Goal: Register for event/course

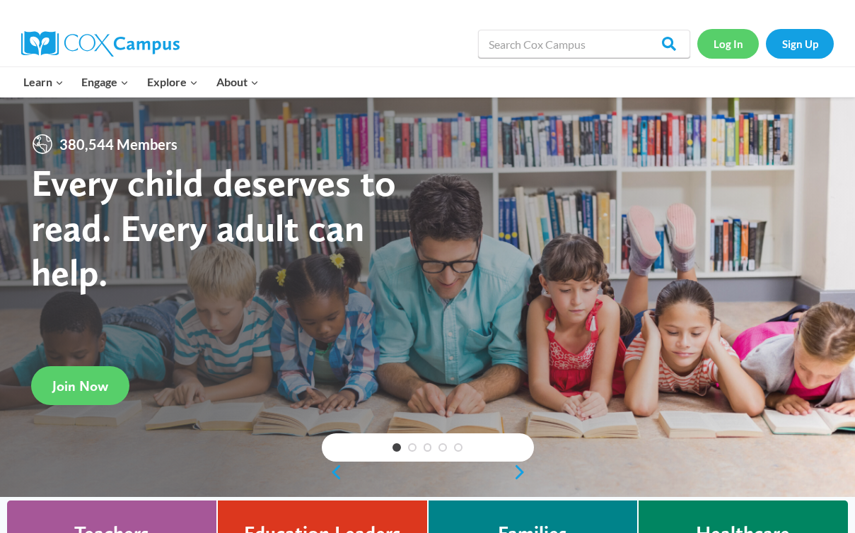
click at [731, 46] on link "Log In" at bounding box center [729, 43] width 62 height 29
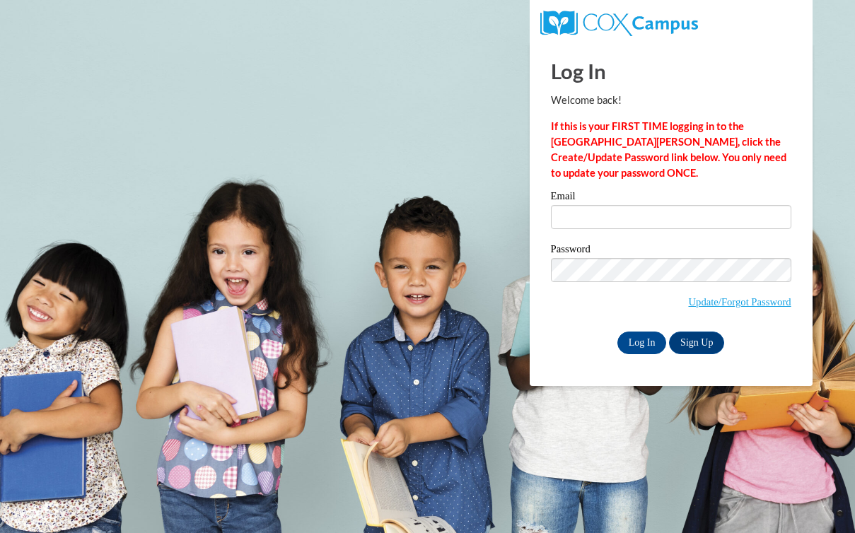
click at [565, 211] on input "Email" at bounding box center [671, 217] width 241 height 24
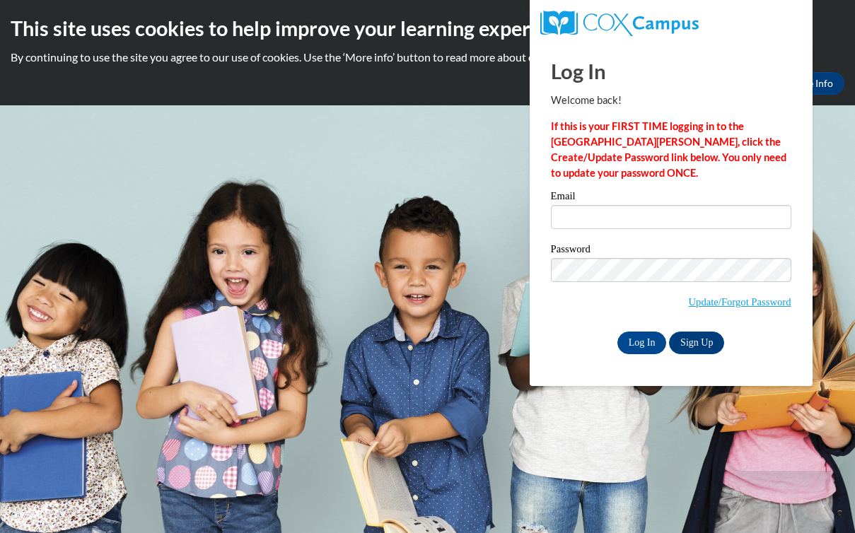
type input "[EMAIL_ADDRESS][PERSON_NAME][DOMAIN_NAME]"
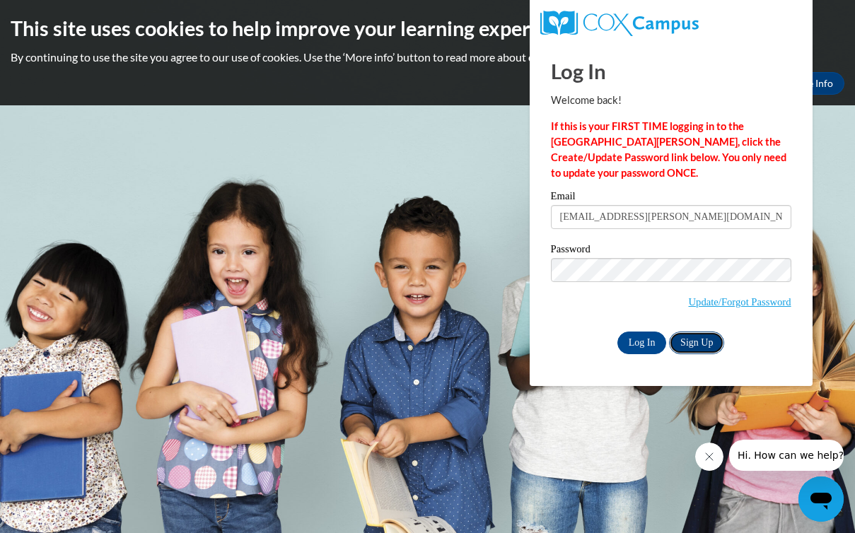
click at [695, 336] on link "Sign Up" at bounding box center [696, 343] width 55 height 23
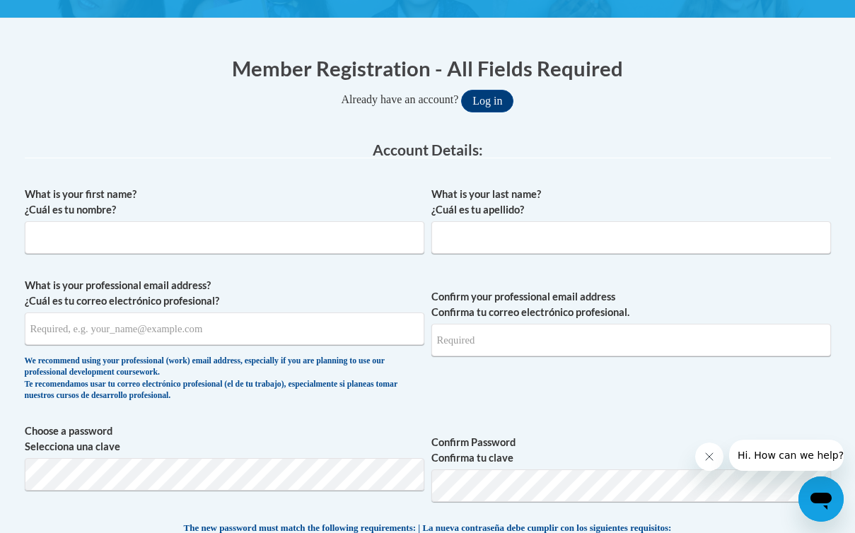
scroll to position [254, 0]
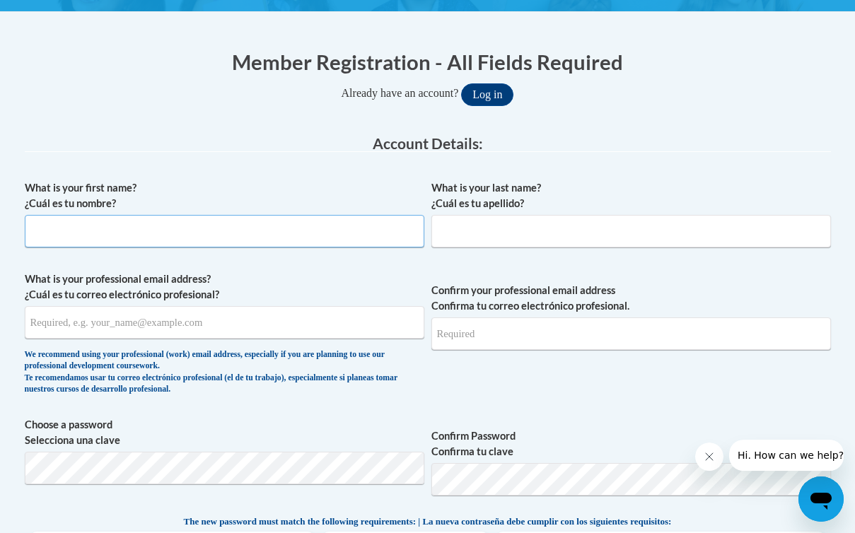
click at [275, 243] on input "What is your first name? ¿Cuál es tu nombre?" at bounding box center [225, 231] width 400 height 33
type input "Ca'Layci"
type input "calaycic@gmail.com"
click at [451, 221] on input "What is your last name? ¿Cuál es tu apellido?" at bounding box center [632, 231] width 400 height 33
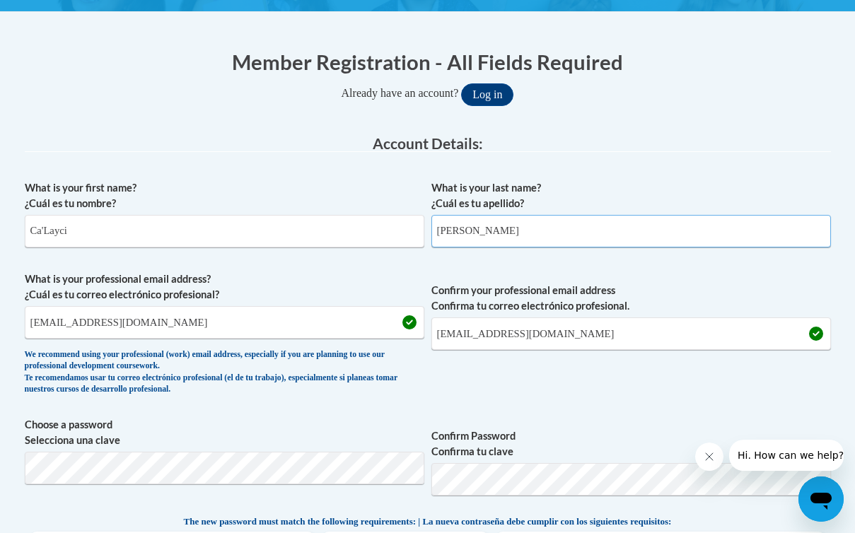
type input "Coffey"
click at [305, 330] on input "calaycic@gmail.com" at bounding box center [225, 322] width 400 height 33
type input "[EMAIL_ADDRESS][DOMAIN_NAME]"
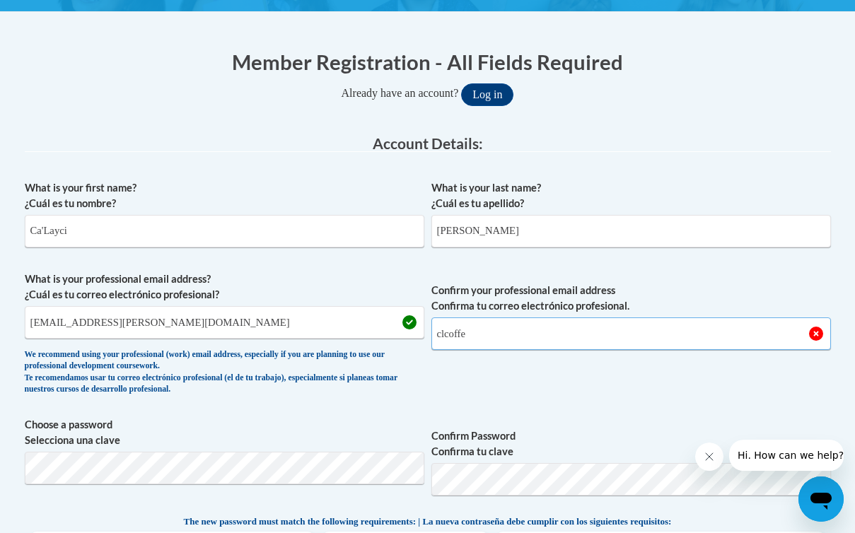
type input "[EMAIL_ADDRESS][DOMAIN_NAME]"
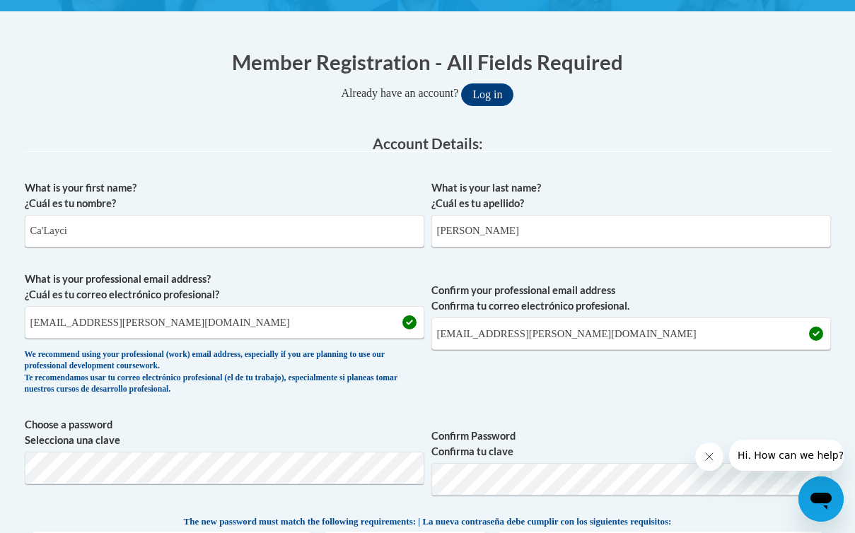
click at [376, 405] on div "What is your first name? ¿Cuál es tu nombre? Ca'Layci What is your last name? ¿…" at bounding box center [428, 501] width 807 height 657
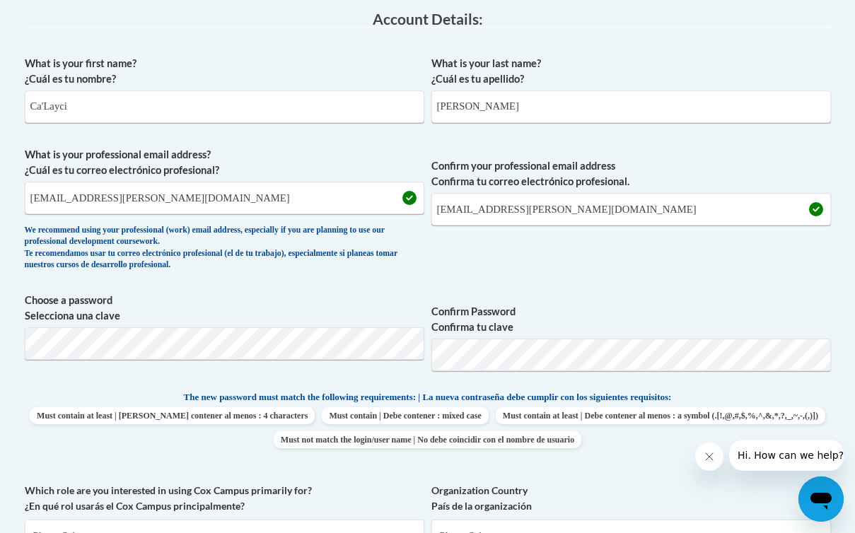
scroll to position [412, 0]
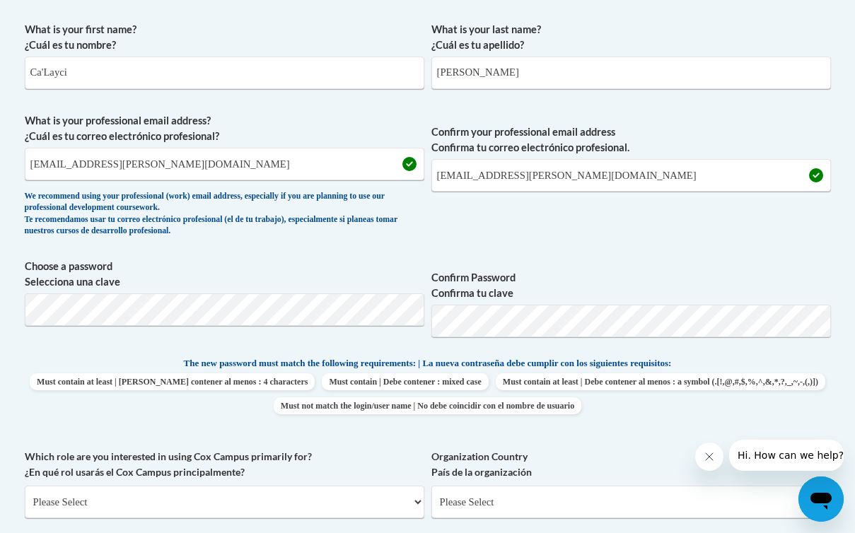
click at [548, 270] on label "Confirm Password Confirma tu clave" at bounding box center [632, 285] width 400 height 31
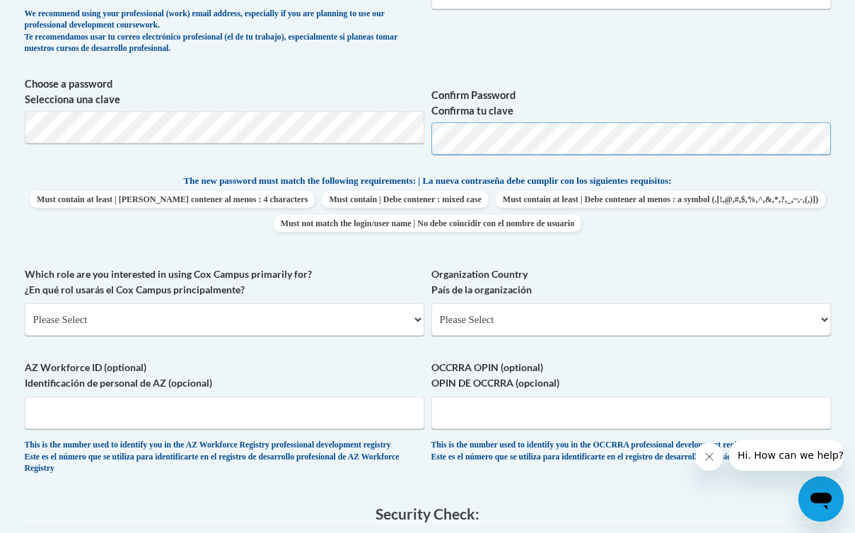
scroll to position [598, 0]
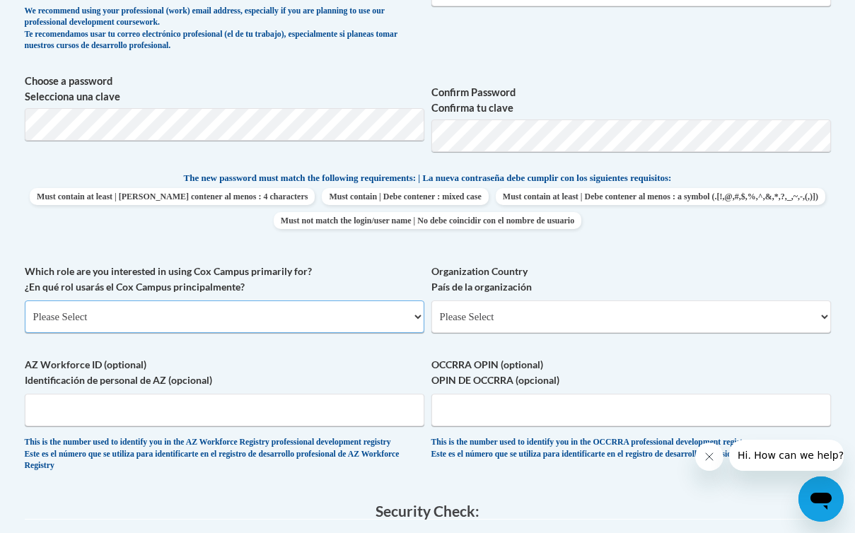
click at [299, 318] on select "Please Select College/University | Colegio/Universidad Community/Nonprofit Part…" at bounding box center [225, 317] width 400 height 33
select select "fbf2d438-af2f-41f8-98f1-81c410e29de3"
click at [25, 301] on select "Please Select College/University | Colegio/Universidad Community/Nonprofit Part…" at bounding box center [225, 317] width 400 height 33
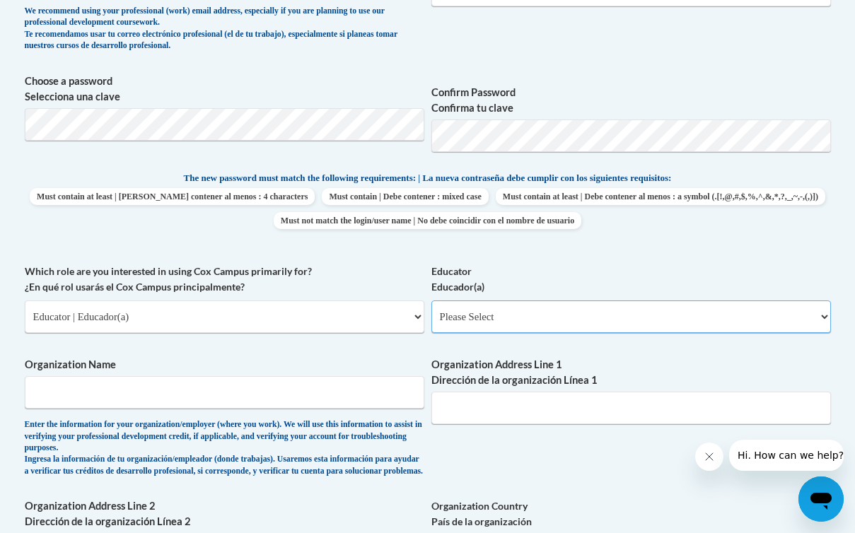
click at [505, 313] on select "Please Select Early Learning/Daycare Teacher/Family Home Care Provider | Maestr…" at bounding box center [632, 317] width 400 height 33
click at [461, 321] on select "Please Select Early Learning/Daycare Teacher/Family Home Care Provider | Maestr…" at bounding box center [632, 317] width 400 height 33
select select "8e40623d-54d0-45cd-9f92-5df65cd3f8cf"
click at [432, 301] on select "Please Select Early Learning/Daycare Teacher/Family Home Care Provider | Maestr…" at bounding box center [632, 317] width 400 height 33
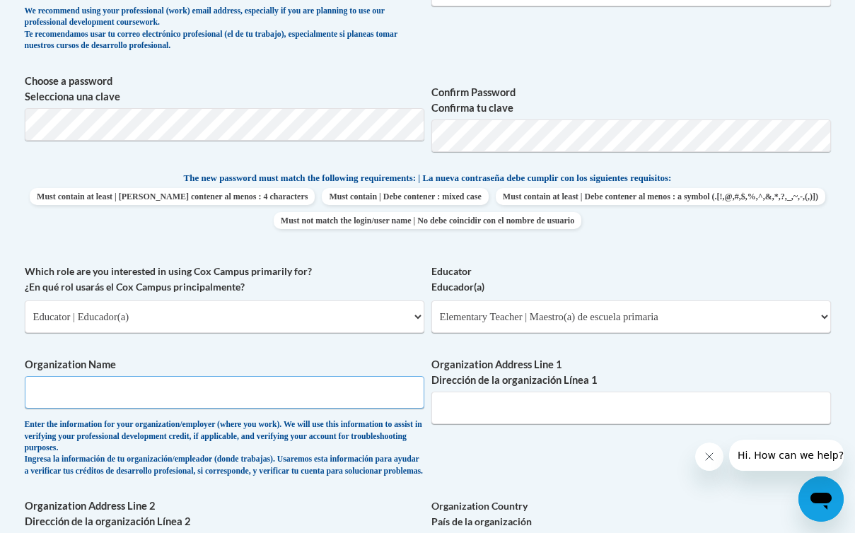
click at [284, 393] on input "Organization Name" at bounding box center [225, 392] width 400 height 33
type input "Lipscomb University"
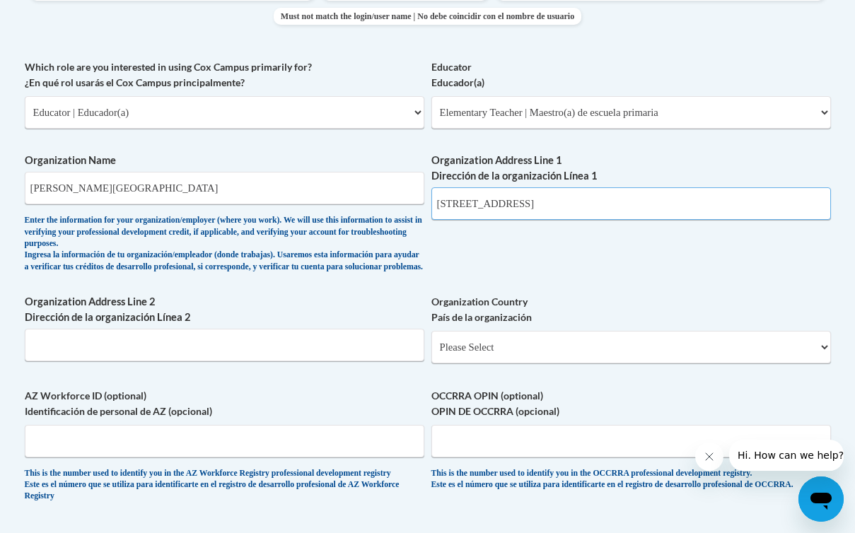
scroll to position [842, 0]
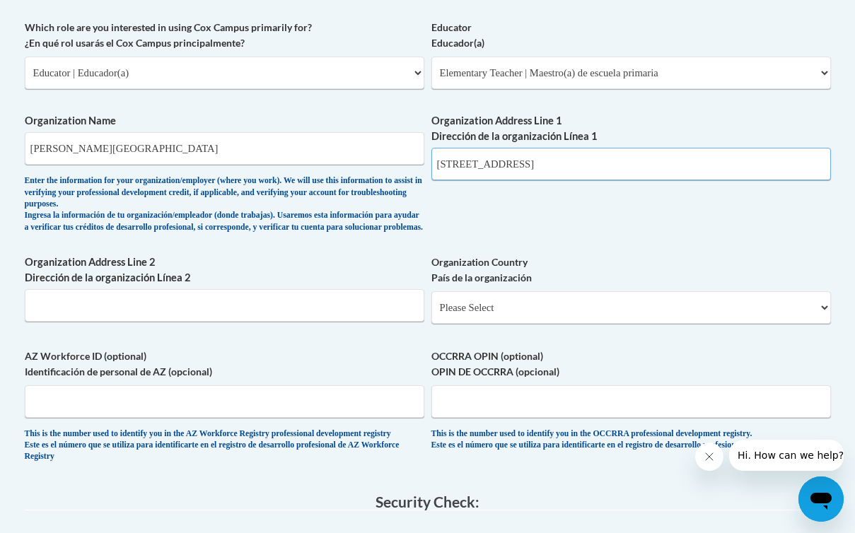
type input "1 University Park Drive Nashville TN"
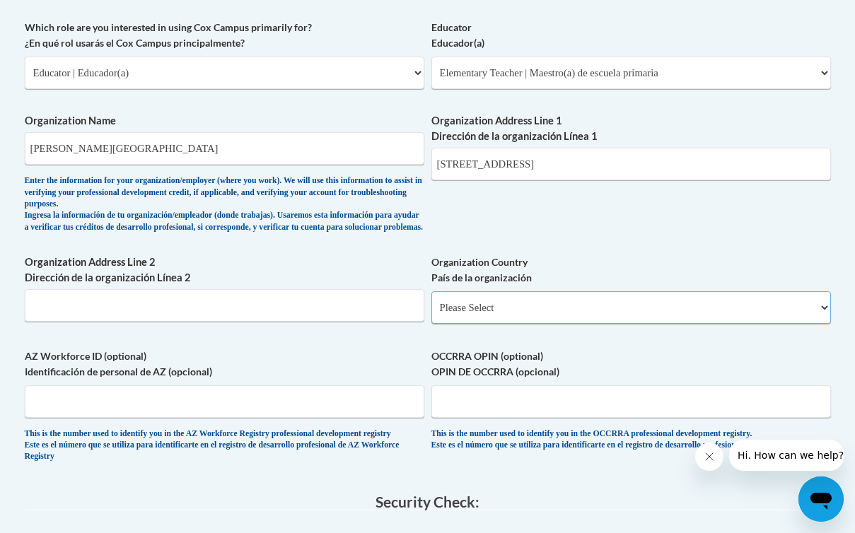
click at [507, 321] on select "Please Select United States | Estados Unidos Outside of the United States | Fue…" at bounding box center [632, 307] width 400 height 33
select select "ad49bcad-a171-4b2e-b99c-48b446064914"
click at [432, 303] on select "Please Select United States | Estados Unidos Outside of the United States | Fue…" at bounding box center [632, 307] width 400 height 33
select select
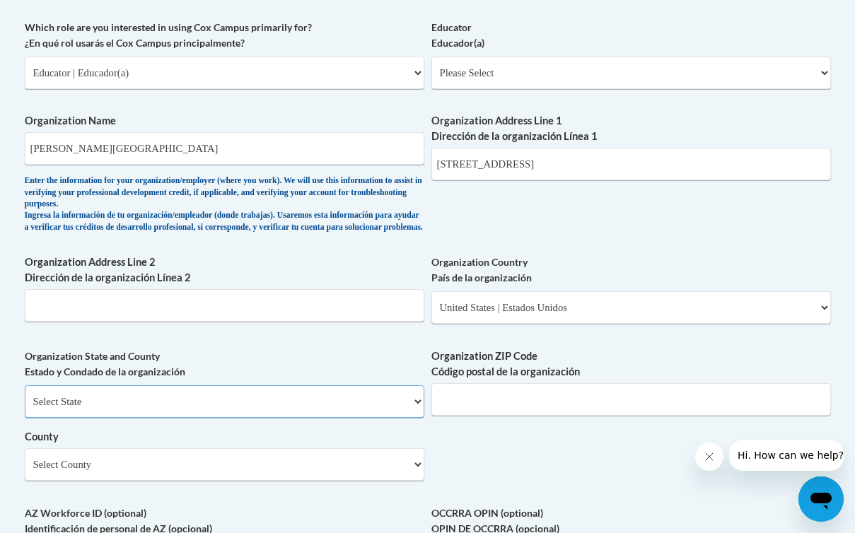
click at [263, 412] on select "Select State Alabama Alaska Arizona Arkansas California Colorado Connecticut De…" at bounding box center [225, 402] width 400 height 33
select select "Tennessee"
click at [25, 397] on select "Select State Alabama Alaska Arizona Arkansas California Colorado Connecticut De…" at bounding box center [225, 402] width 400 height 33
drag, startPoint x: 628, startPoint y: 165, endPoint x: 543, endPoint y: 166, distance: 84.9
click at [546, 166] on input "1 University Park Drive Nashville TN" at bounding box center [632, 164] width 400 height 33
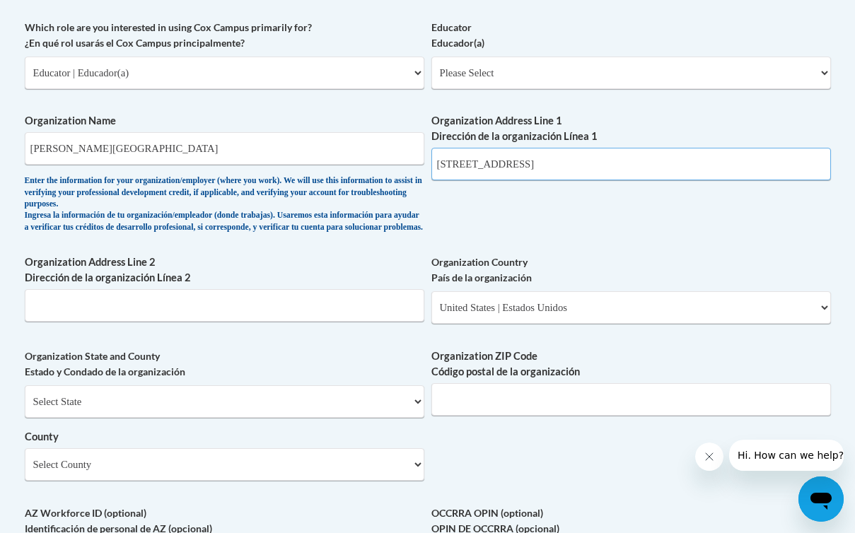
type input "1 University Park Drive"
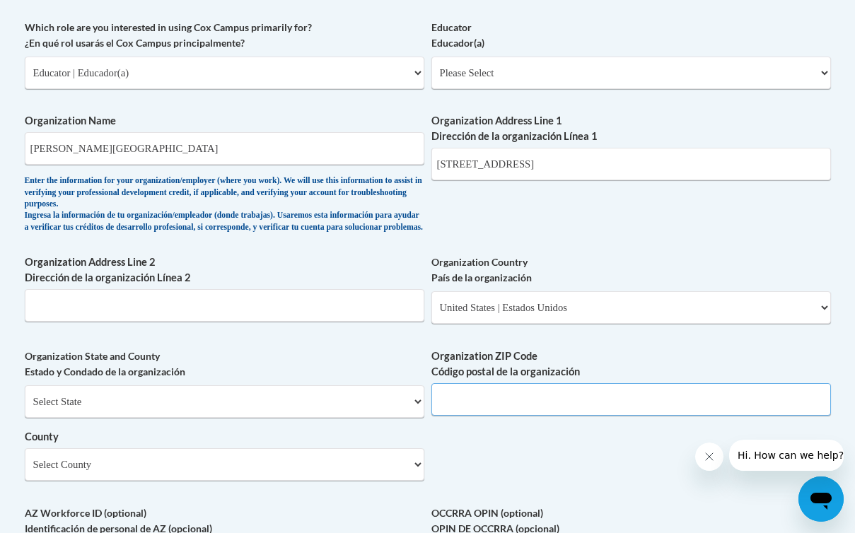
click at [529, 408] on input "Organization ZIP Code Código postal de la organización" at bounding box center [632, 399] width 400 height 33
type input "37215"
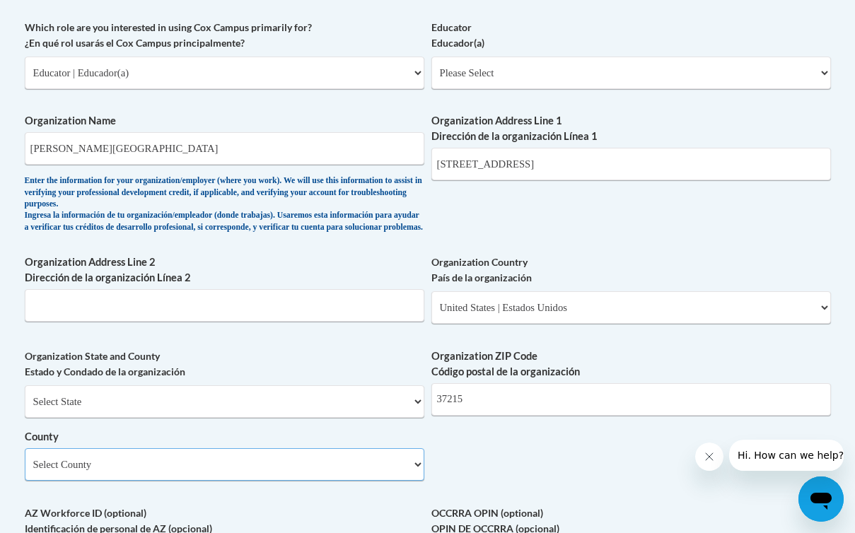
click at [287, 481] on select "Select County Anderson Bedford Benton Bledsoe Blount Bradley Campbell Cannon Ca…" at bounding box center [225, 465] width 400 height 33
select select "Davidson"
click at [25, 460] on select "Select County Anderson Bedford Benton Bledsoe Blount Bradley Campbell Cannon Ca…" at bounding box center [225, 465] width 400 height 33
click at [437, 473] on div "What is your first name? ¿Cuál es tu nombre? Ca'Layci What is your last name? ¿…" at bounding box center [428, 109] width 807 height 1049
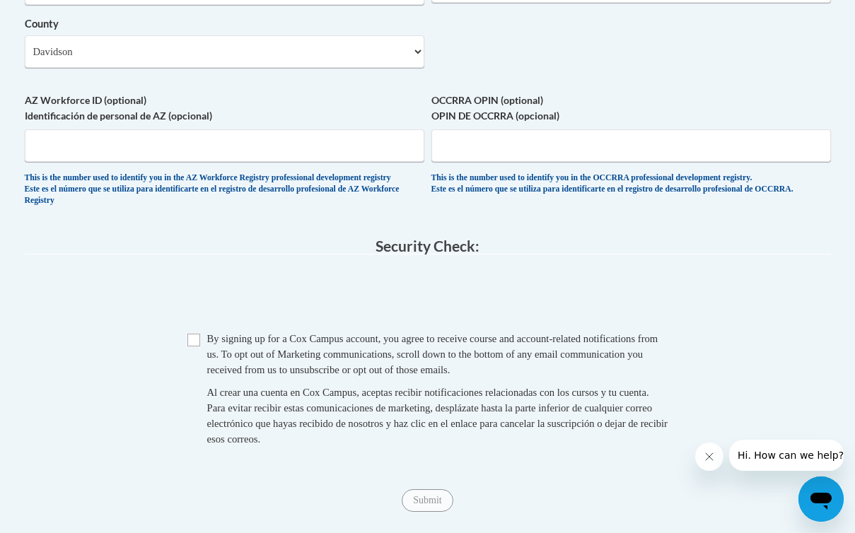
scroll to position [1392, 0]
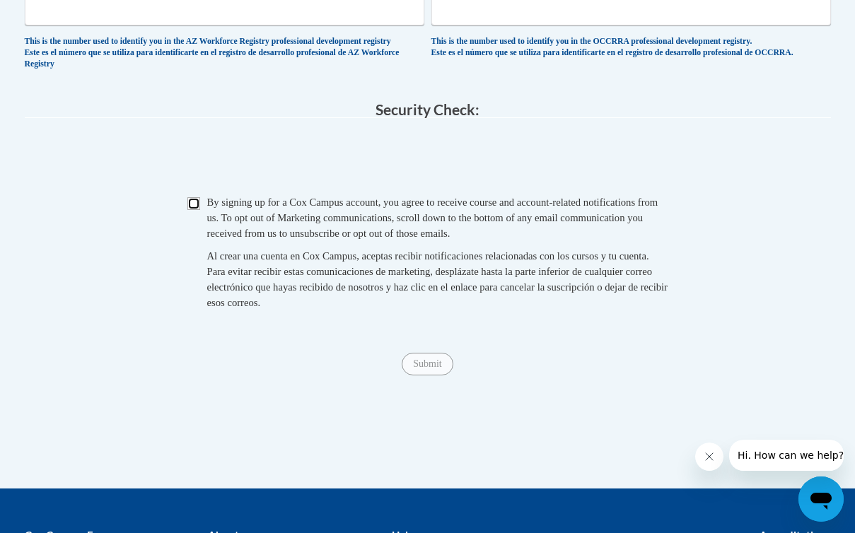
click at [196, 210] on input "Checkbox" at bounding box center [193, 203] width 13 height 13
checkbox input "true"
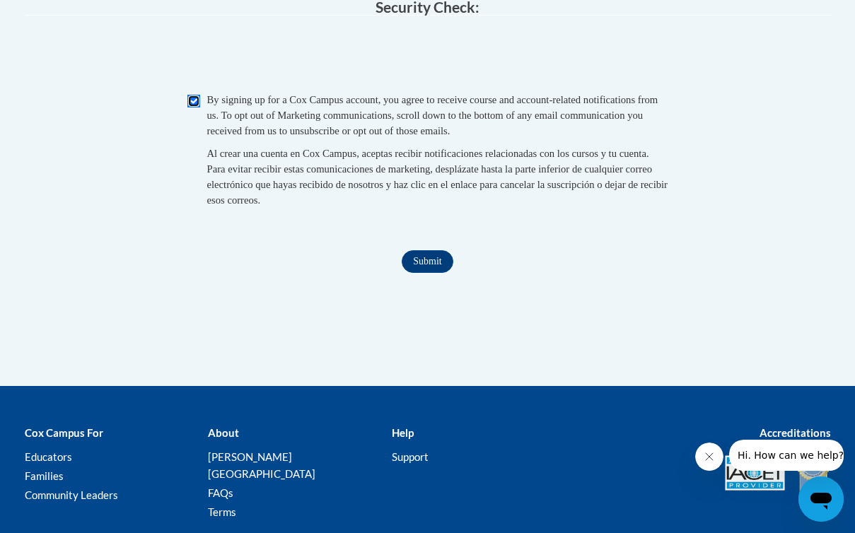
scroll to position [1498, 0]
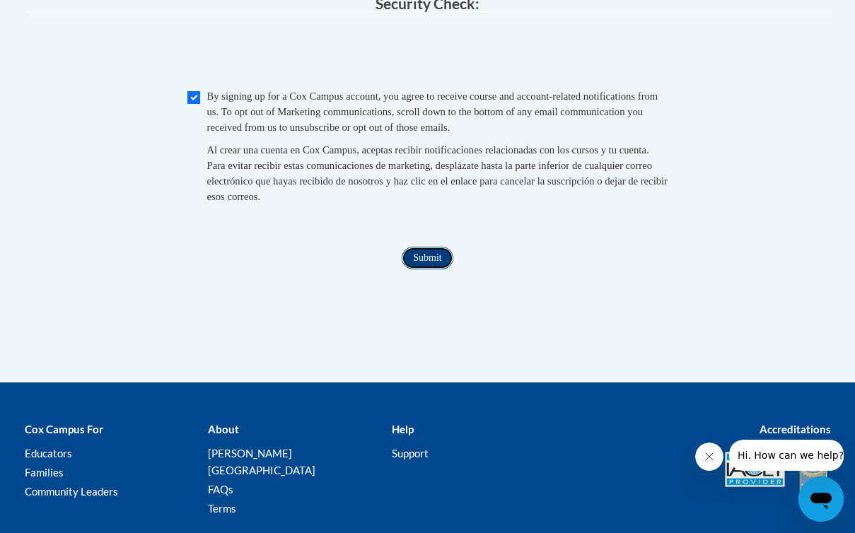
click at [435, 270] on input "Submit" at bounding box center [427, 258] width 51 height 23
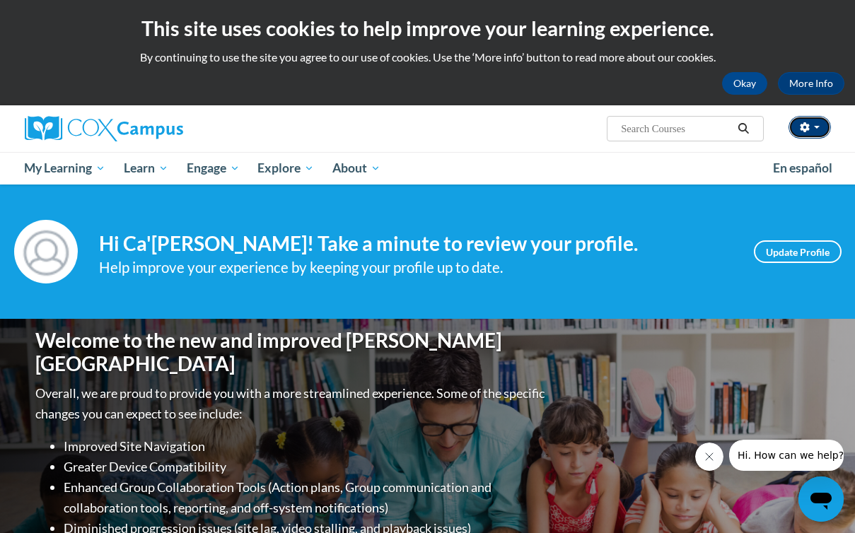
click at [818, 129] on button "button" at bounding box center [810, 127] width 42 height 23
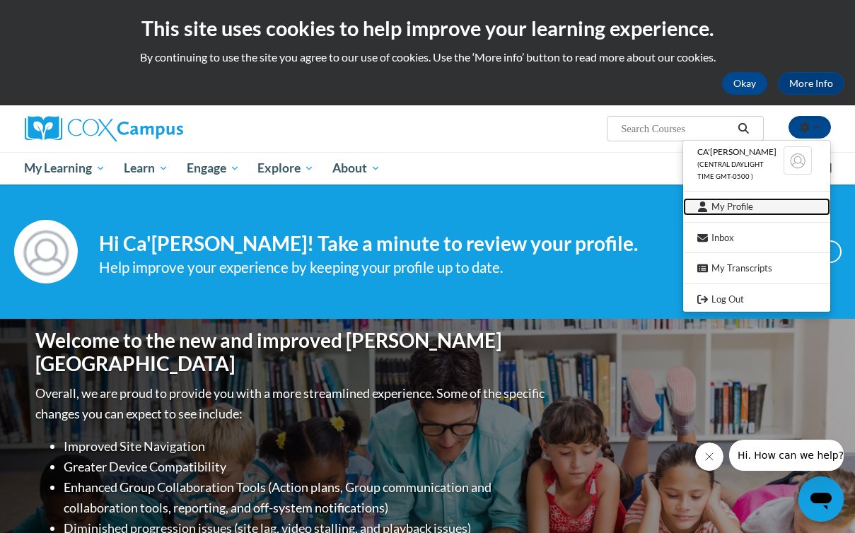
click at [748, 207] on link "My Profile" at bounding box center [756, 207] width 147 height 18
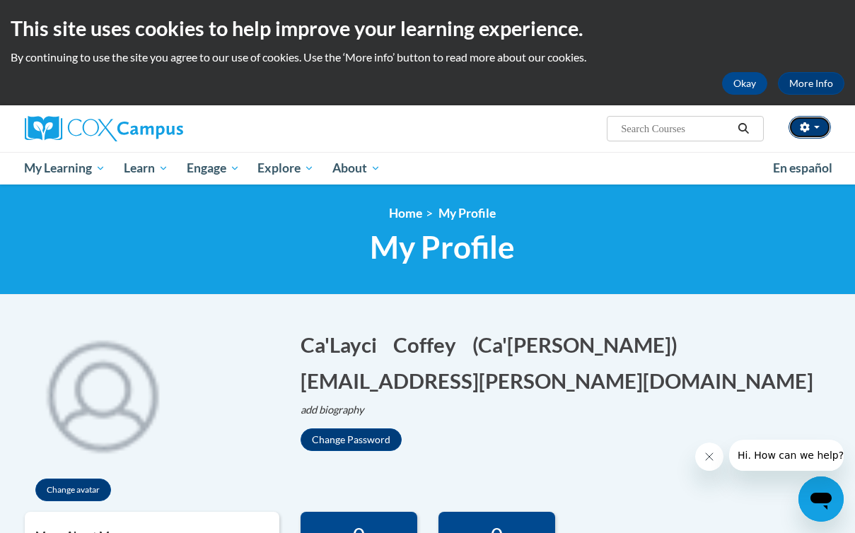
click at [811, 120] on button "button" at bounding box center [810, 127] width 42 height 23
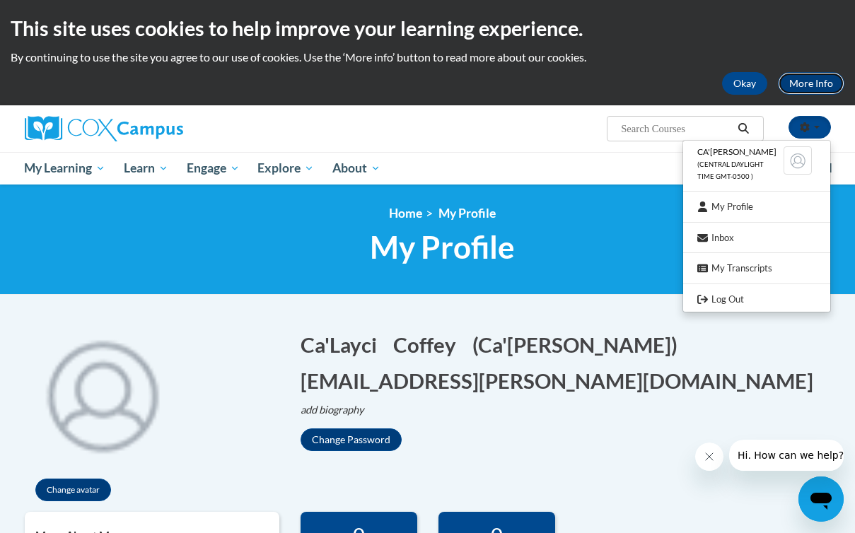
click at [811, 82] on link "More Info" at bounding box center [811, 83] width 67 height 23
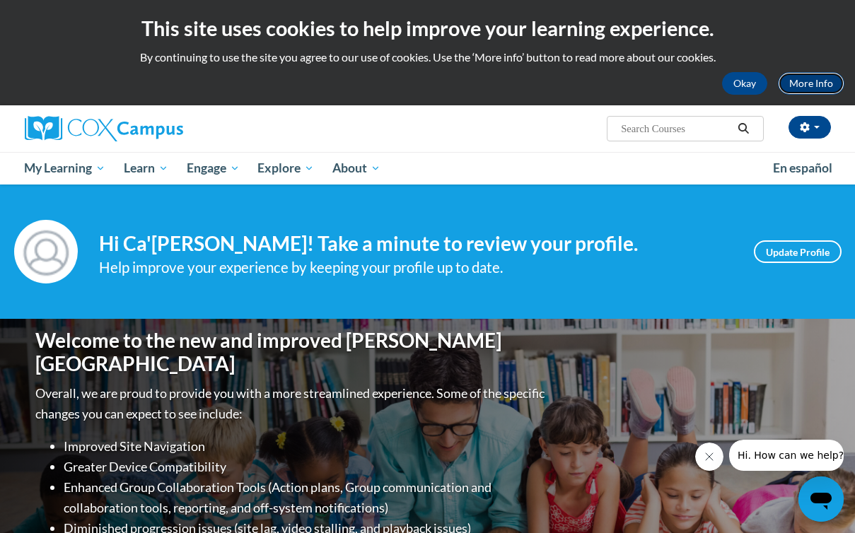
click at [821, 72] on link "More Info" at bounding box center [811, 83] width 67 height 23
click at [770, 264] on div "Your profile Hi Ca'Layci Coffey! Take a minute to review your profile. Help imp…" at bounding box center [428, 252] width 828 height 64
click at [783, 245] on link "Update Profile" at bounding box center [798, 252] width 88 height 23
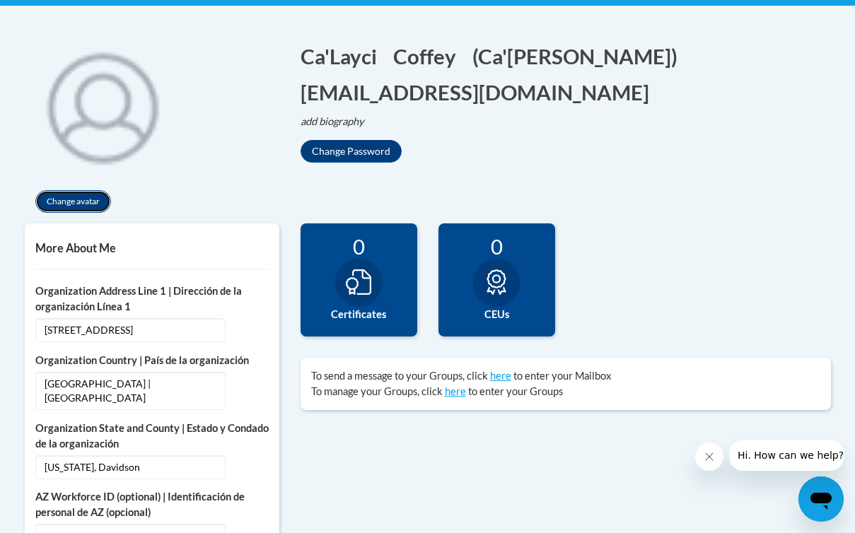
click at [73, 200] on button "Change avatar" at bounding box center [73, 201] width 76 height 23
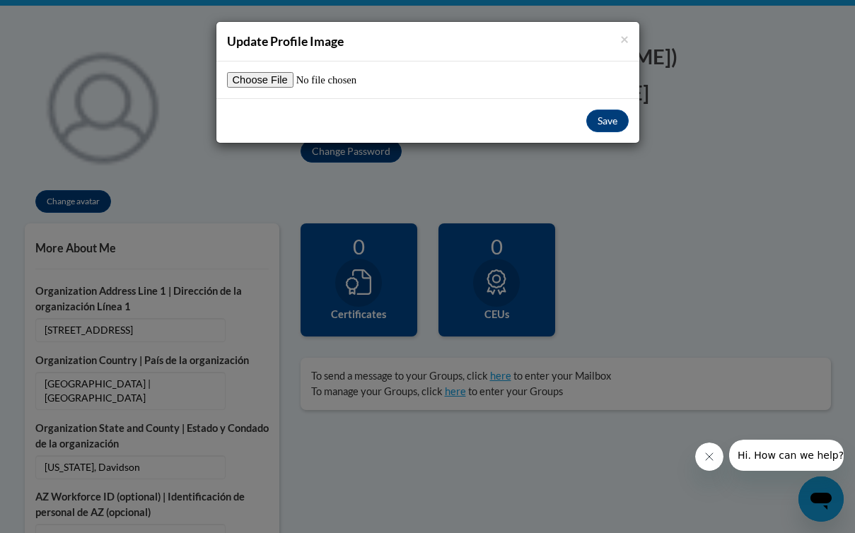
click at [606, 34] on h4 "Update Profile Image" at bounding box center [428, 42] width 402 height 18
click at [618, 42] on h4 "Update Profile Image" at bounding box center [428, 42] width 402 height 18
click at [624, 42] on span "×" at bounding box center [624, 39] width 8 height 18
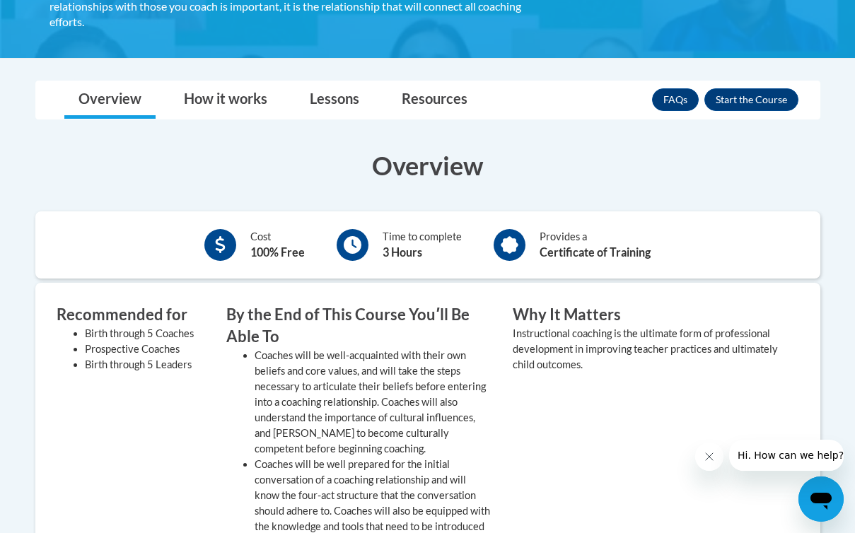
scroll to position [126, 0]
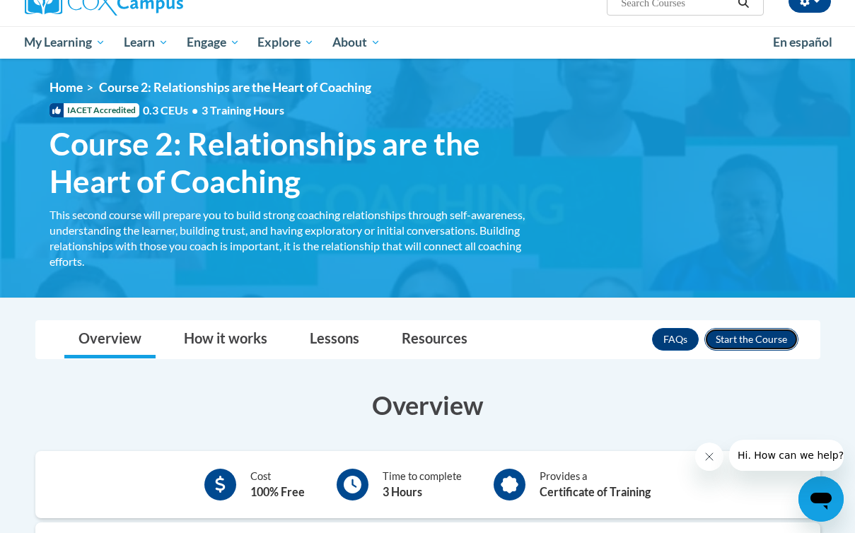
click at [740, 335] on button "Enroll" at bounding box center [752, 339] width 94 height 23
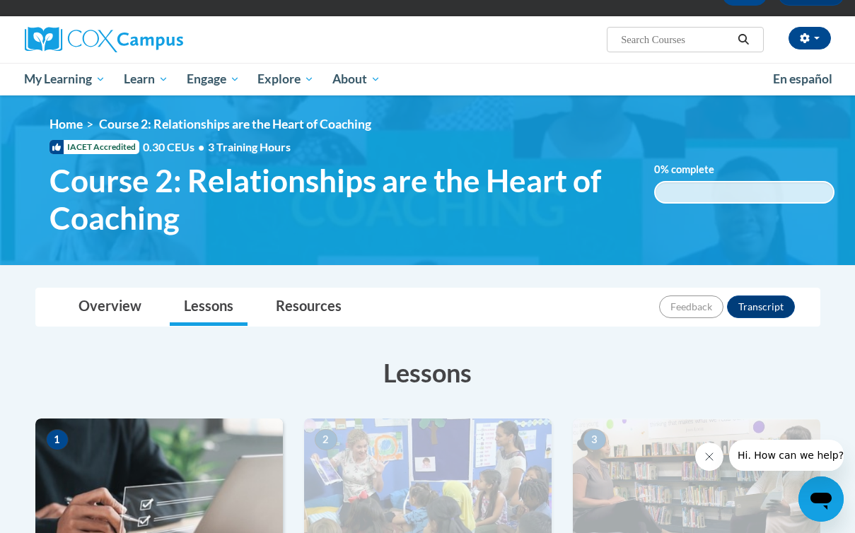
scroll to position [94, 0]
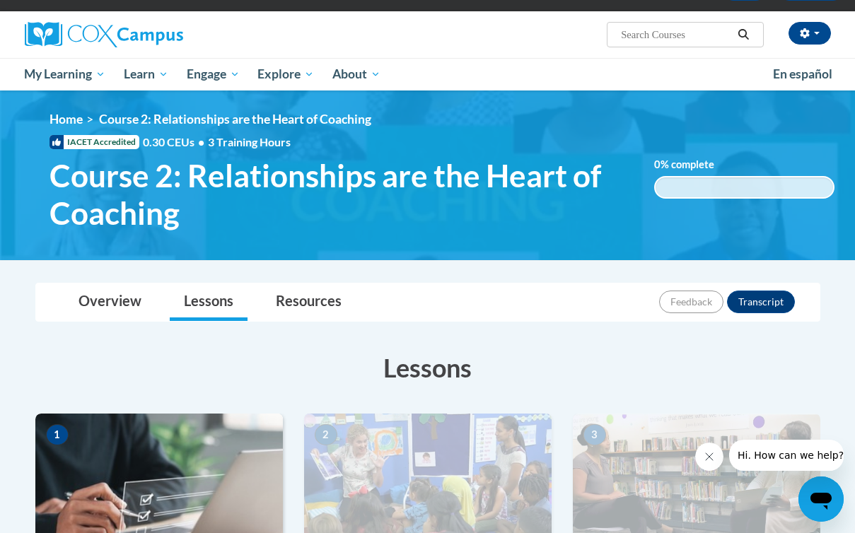
click at [707, 461] on icon "Close message from company" at bounding box center [709, 456] width 11 height 11
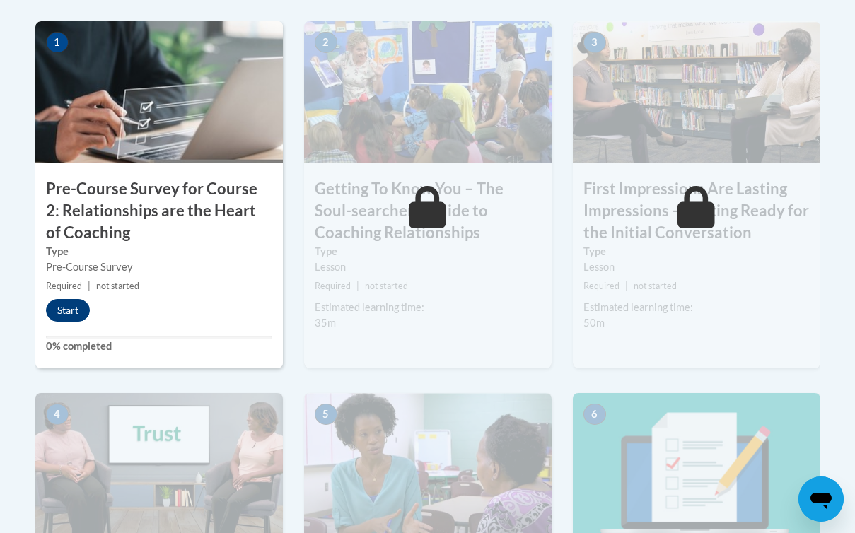
scroll to position [482, 0]
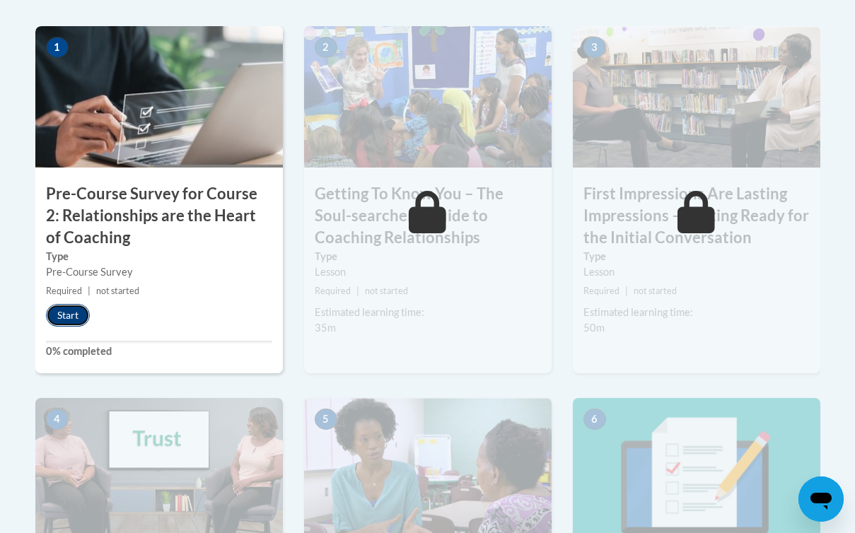
click at [71, 307] on button "Start" at bounding box center [68, 315] width 44 height 23
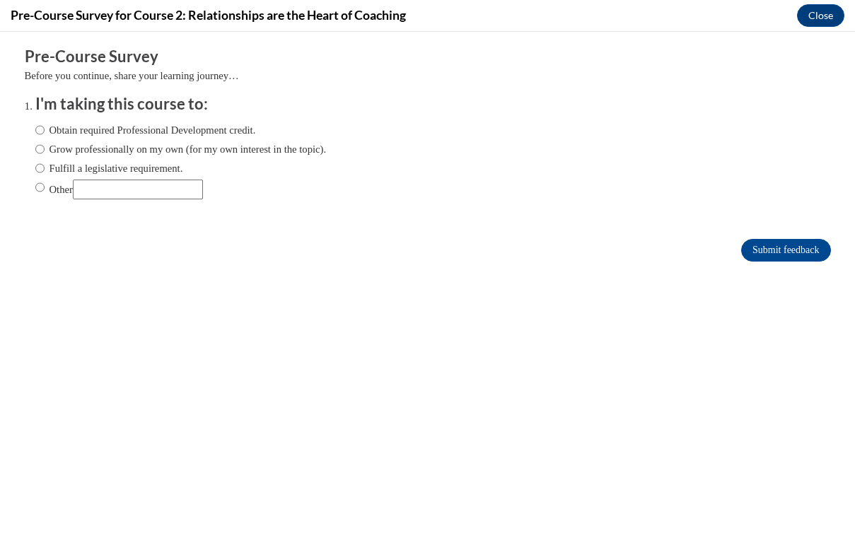
scroll to position [0, 0]
click at [101, 130] on label "Obtain required Professional Development credit." at bounding box center [145, 130] width 221 height 16
click at [45, 130] on input "Obtain required Professional Development credit." at bounding box center [39, 130] width 9 height 16
radio input "true"
click at [45, 190] on label "Other" at bounding box center [119, 190] width 168 height 20
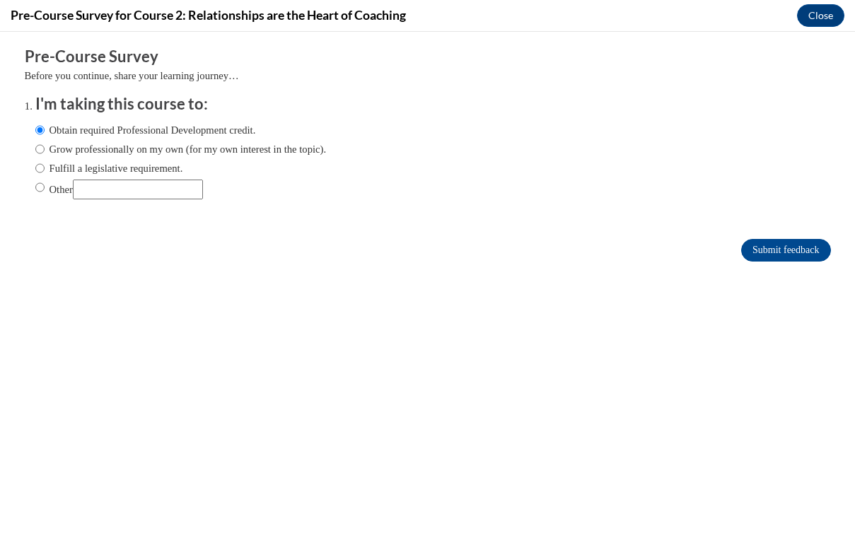
click at [45, 190] on input "Other" at bounding box center [39, 188] width 9 height 16
radio input "true"
click at [94, 189] on input "Other" at bounding box center [138, 190] width 130 height 20
type input "Course requirement"
click at [788, 250] on input "Submit feedback" at bounding box center [785, 250] width 89 height 23
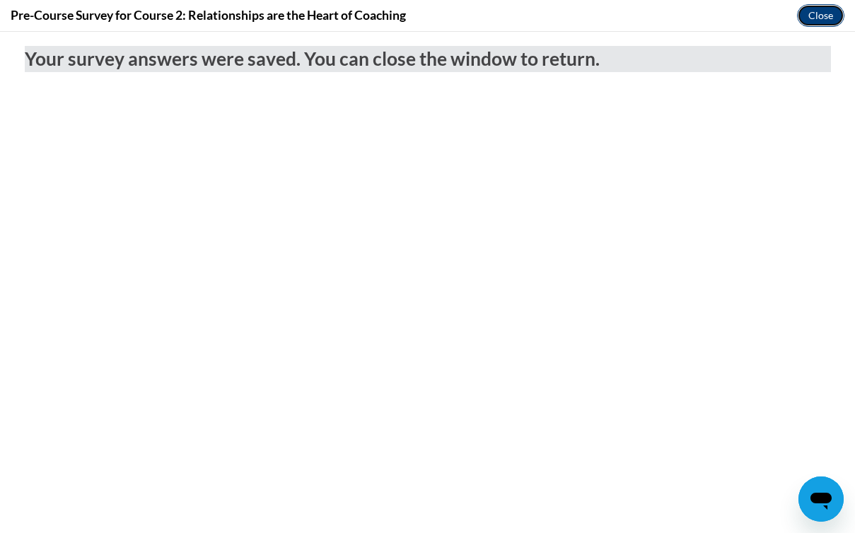
click at [819, 4] on button "Close" at bounding box center [820, 15] width 47 height 23
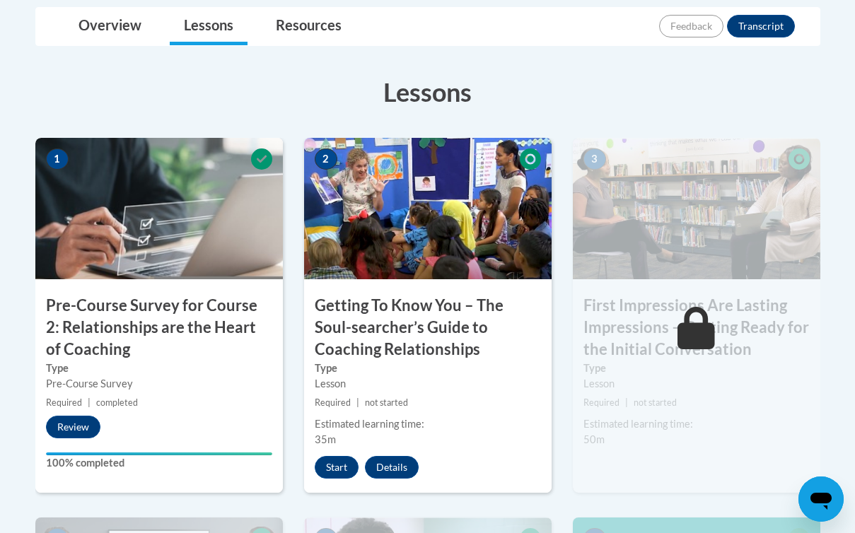
scroll to position [383, 0]
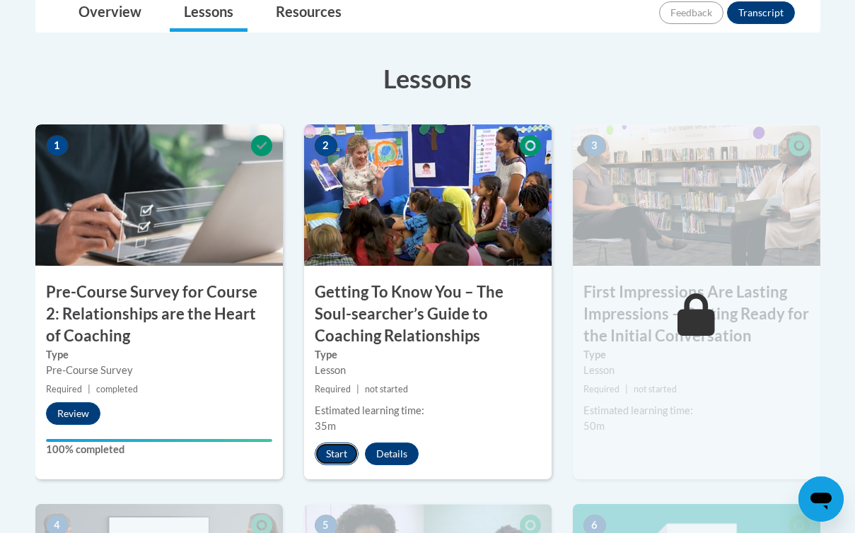
click at [333, 450] on button "Start" at bounding box center [337, 454] width 44 height 23
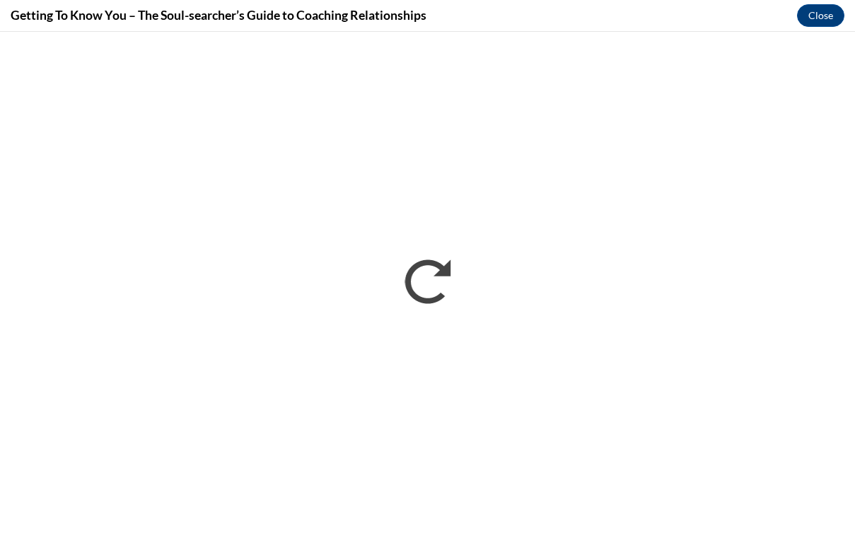
scroll to position [0, 0]
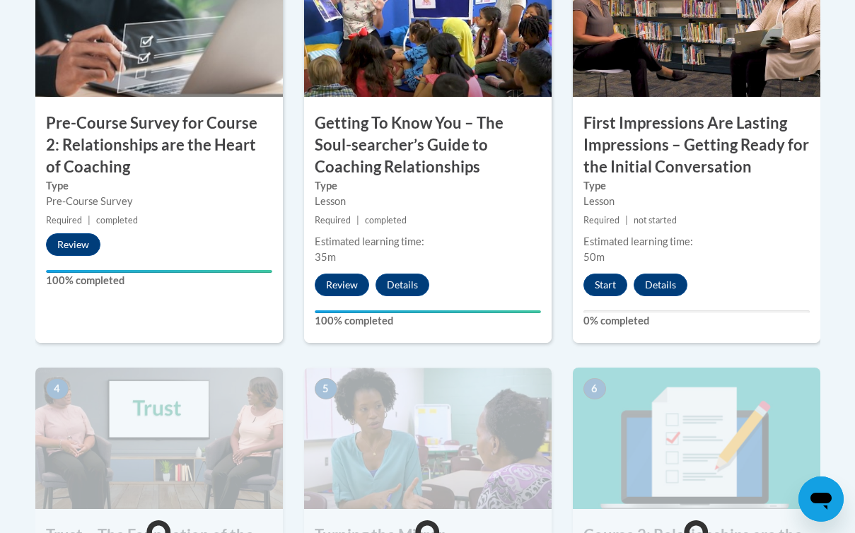
scroll to position [529, 0]
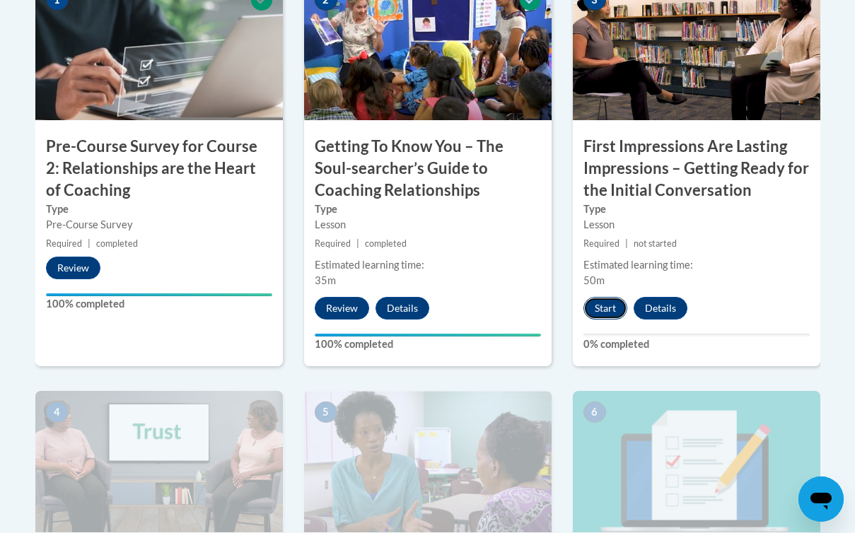
click at [598, 311] on button "Start" at bounding box center [606, 308] width 44 height 23
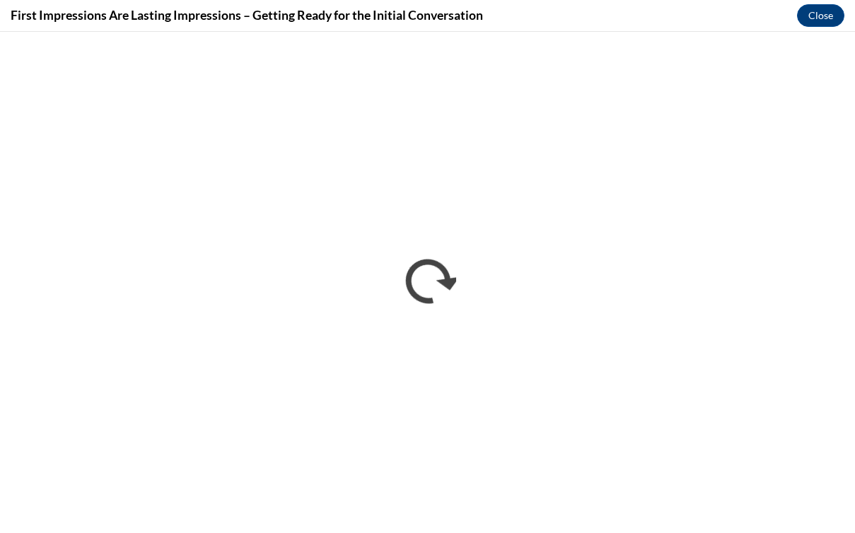
scroll to position [0, 0]
